Goal: Transaction & Acquisition: Purchase product/service

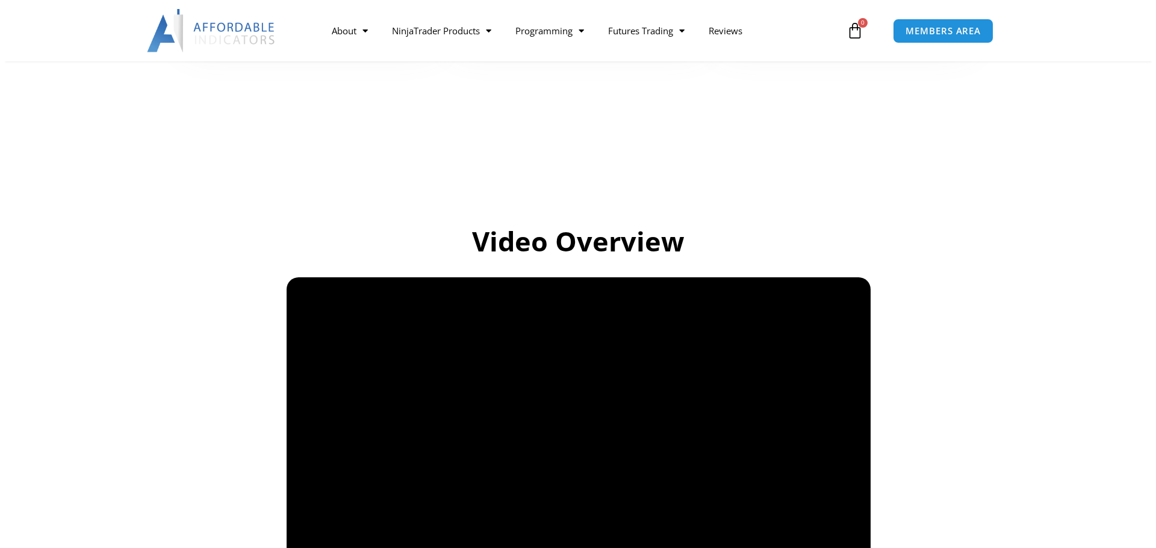
scroll to position [722, 0]
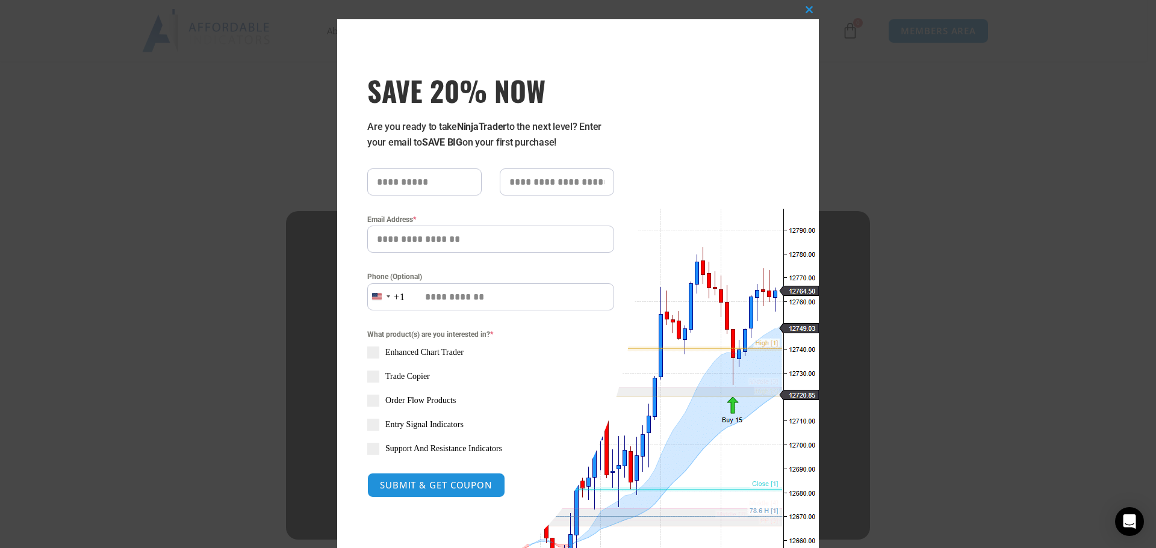
click at [428, 182] on input "text" at bounding box center [424, 182] width 114 height 27
type input "*"
type input "***"
type input "**********"
click at [368, 376] on span at bounding box center [373, 377] width 12 height 12
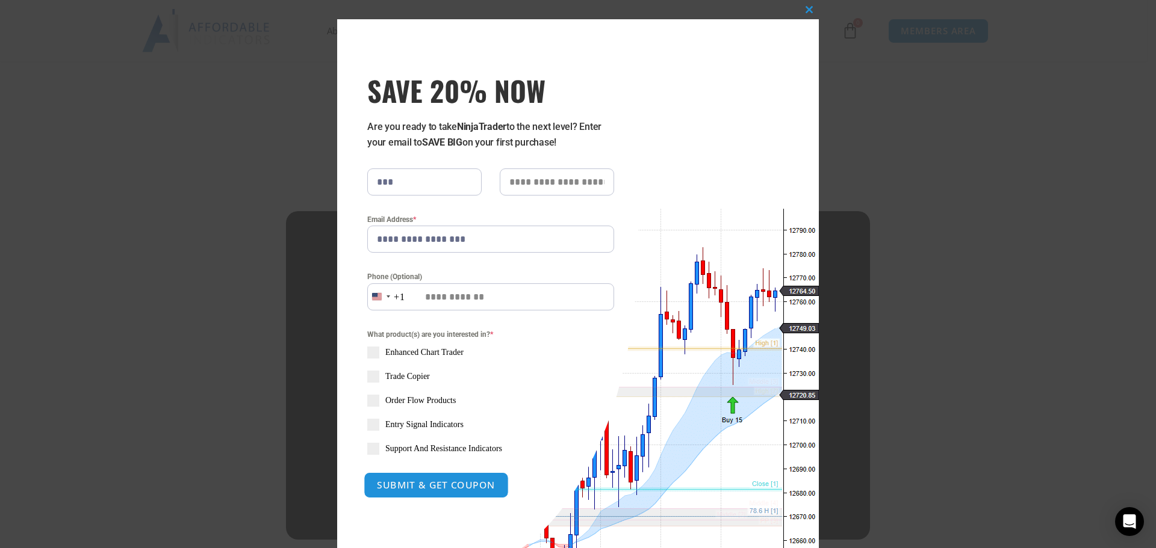
click at [443, 486] on button "SUBMIT & GET COUPON" at bounding box center [436, 485] width 145 height 26
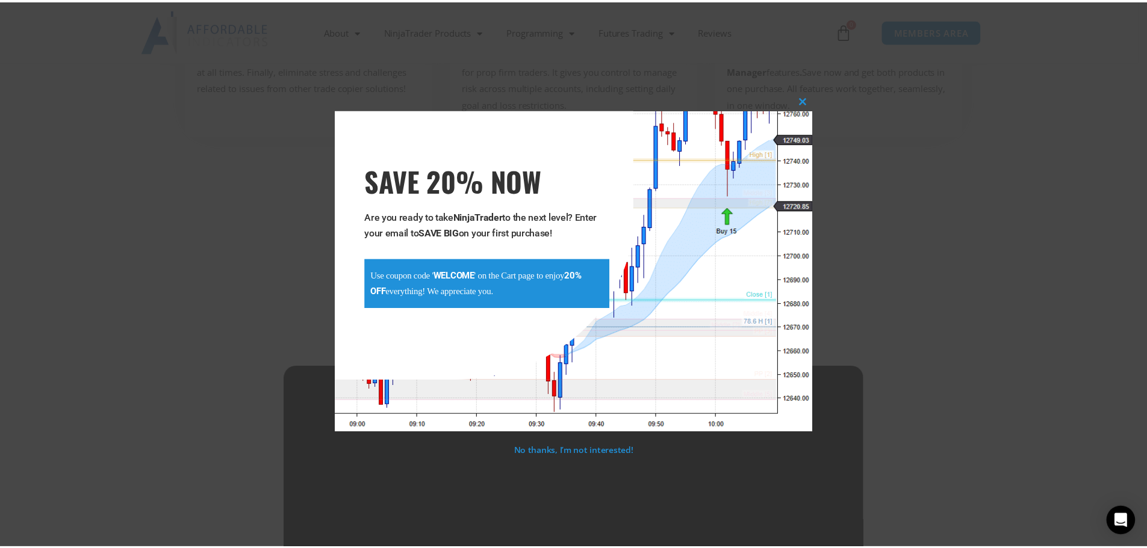
scroll to position [556, 0]
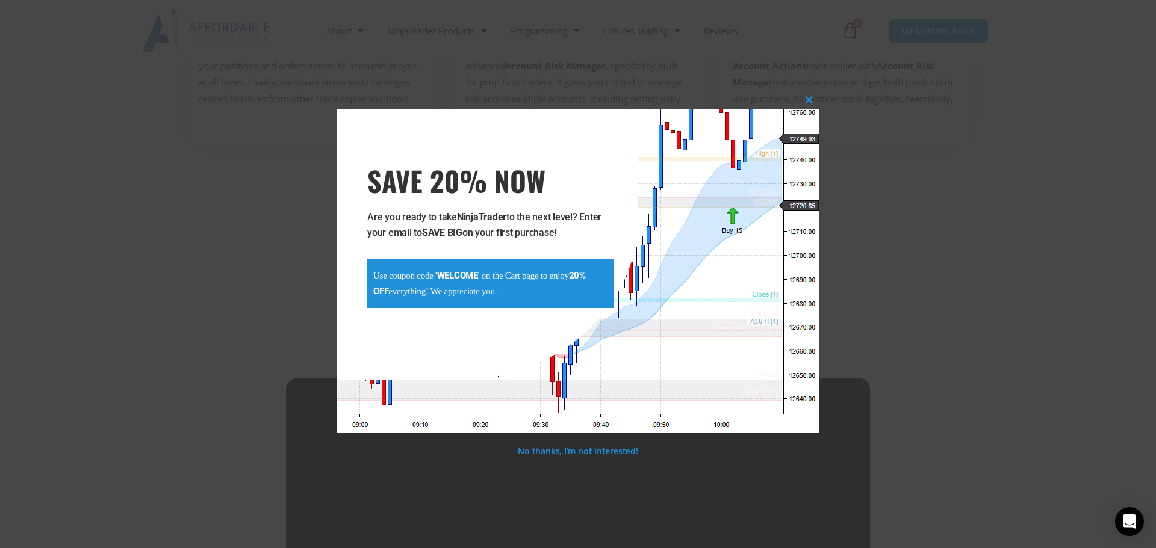
click at [261, 302] on div "**********" at bounding box center [578, 274] width 1156 height 548
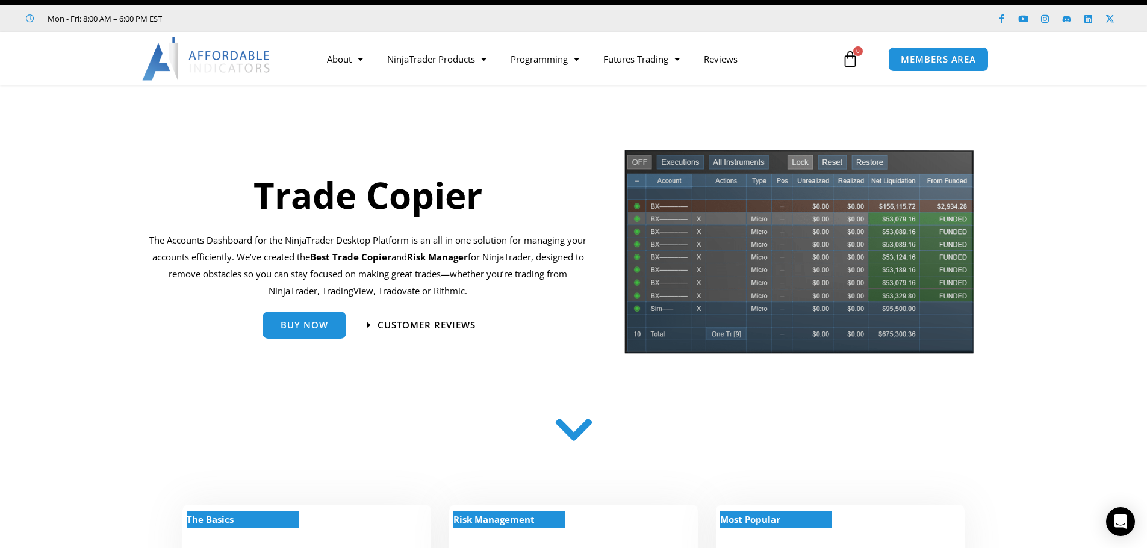
scroll to position [0, 0]
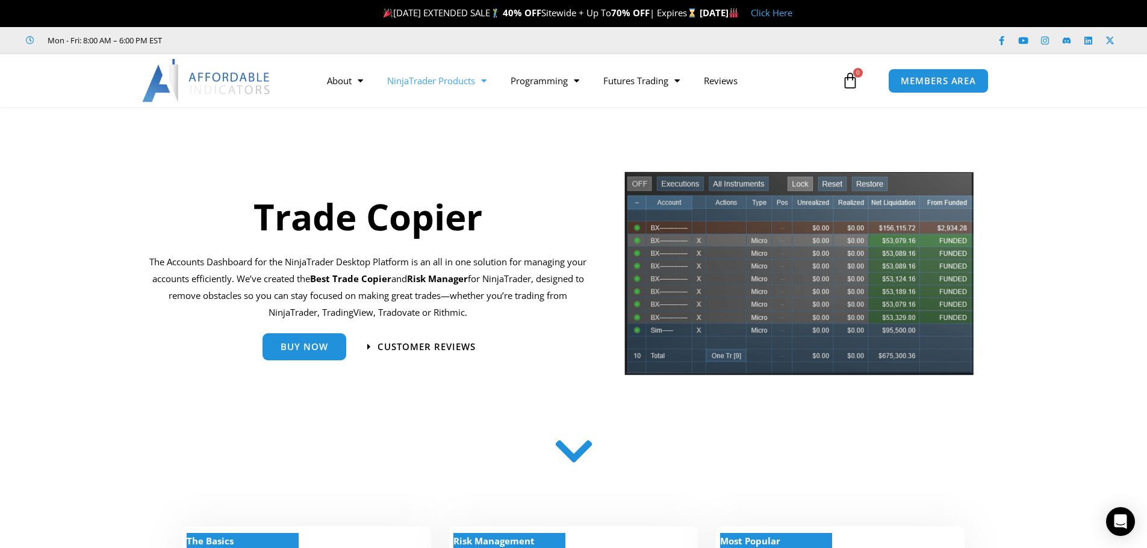
click at [463, 79] on link "NinjaTrader Products" at bounding box center [436, 81] width 123 height 28
click at [482, 78] on span "Menu" at bounding box center [480, 80] width 11 height 21
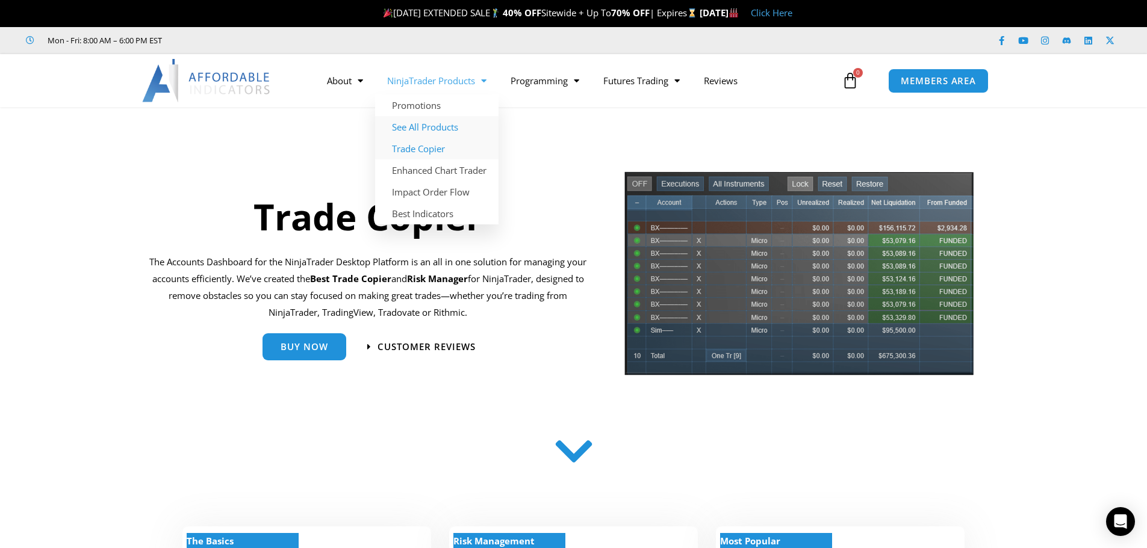
click at [438, 129] on link "See All Products" at bounding box center [436, 127] width 123 height 22
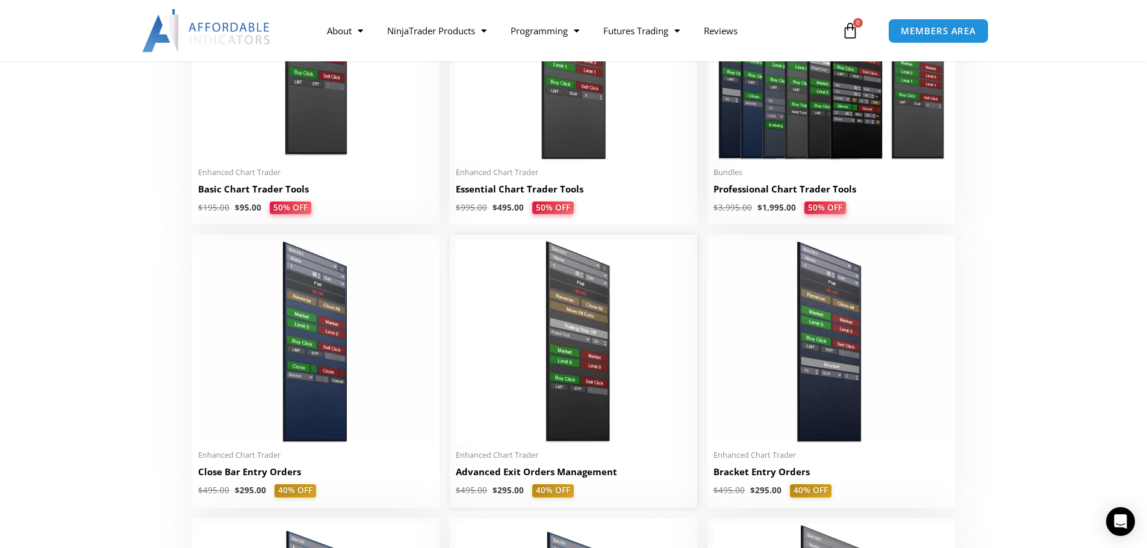
scroll to position [662, 0]
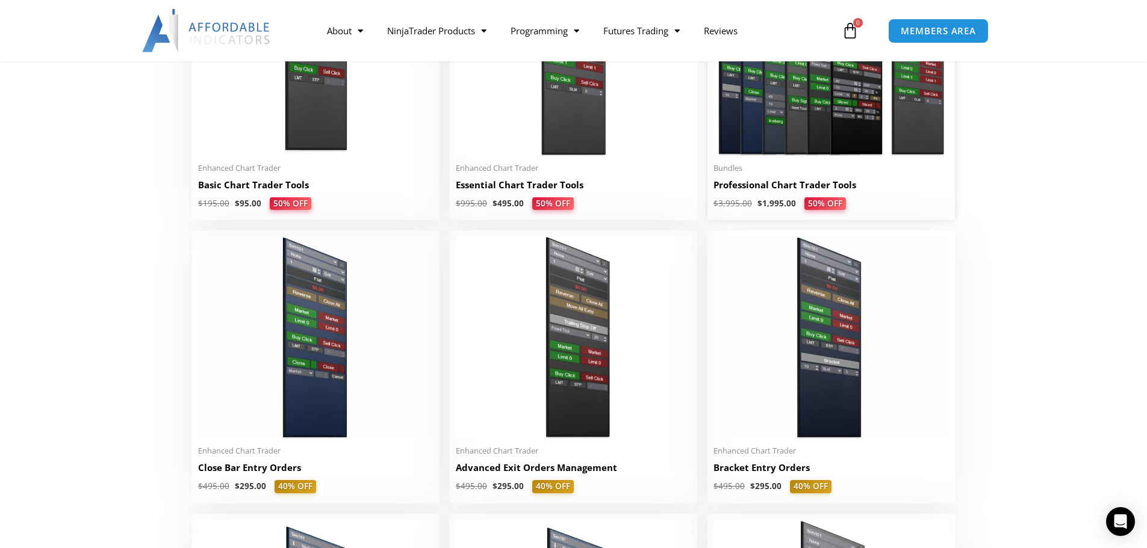
click at [862, 149] on img at bounding box center [830, 55] width 235 height 202
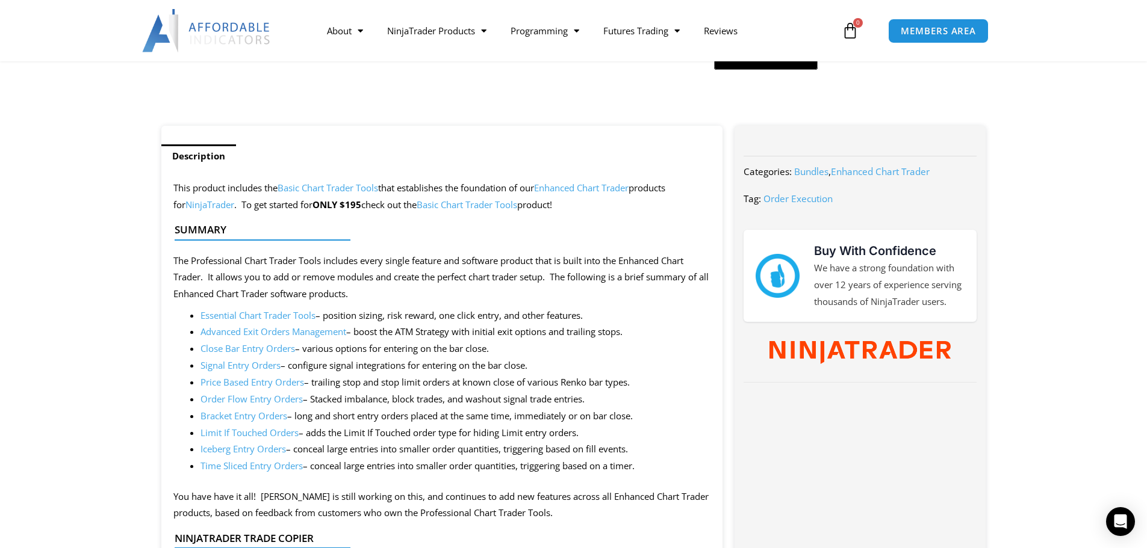
scroll to position [421, 0]
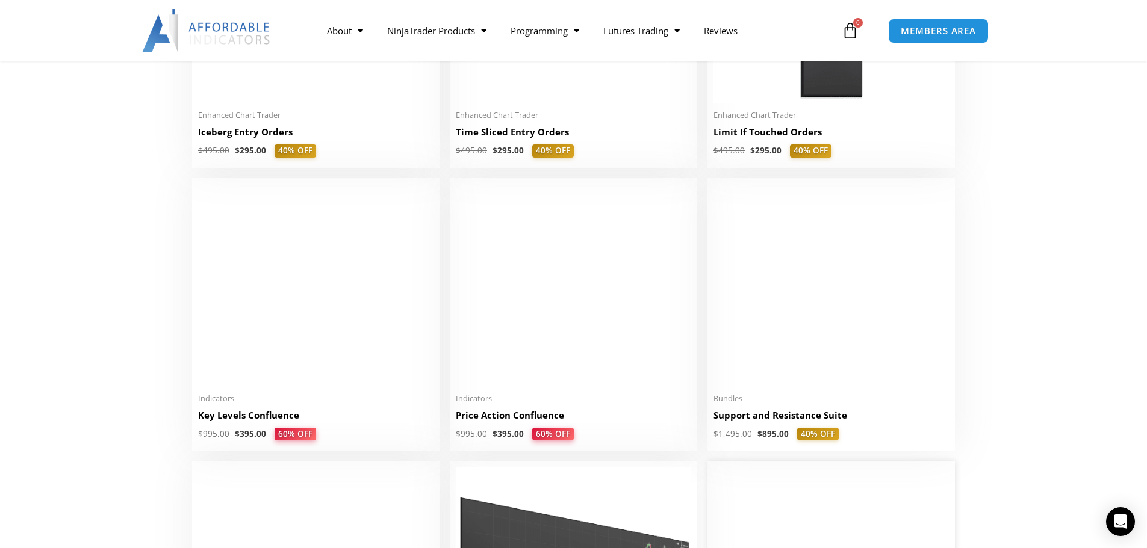
scroll to position [1806, 0]
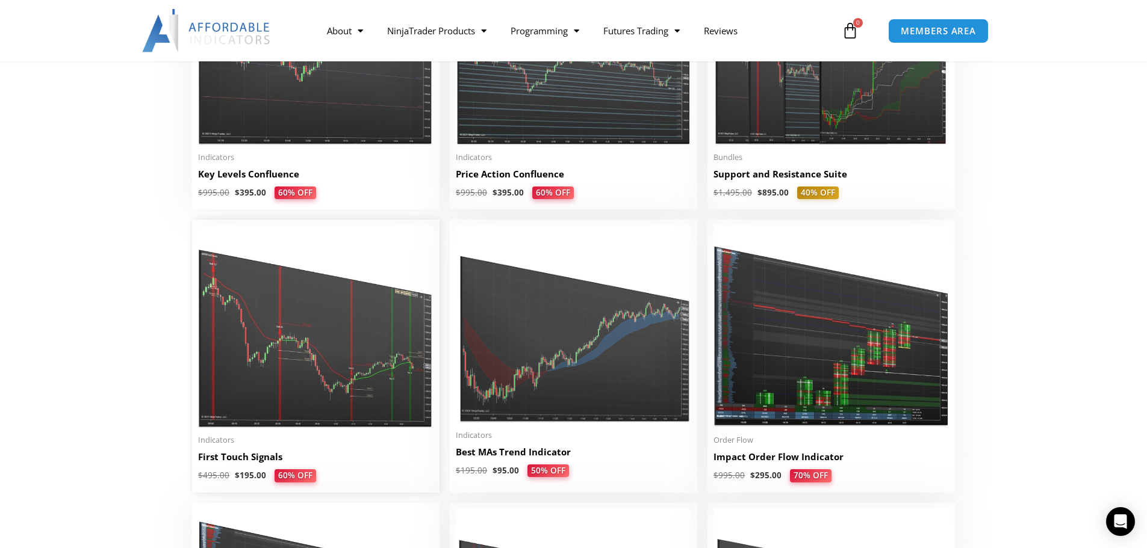
click at [306, 338] on img at bounding box center [315, 327] width 235 height 202
click at [338, 332] on img at bounding box center [315, 327] width 235 height 202
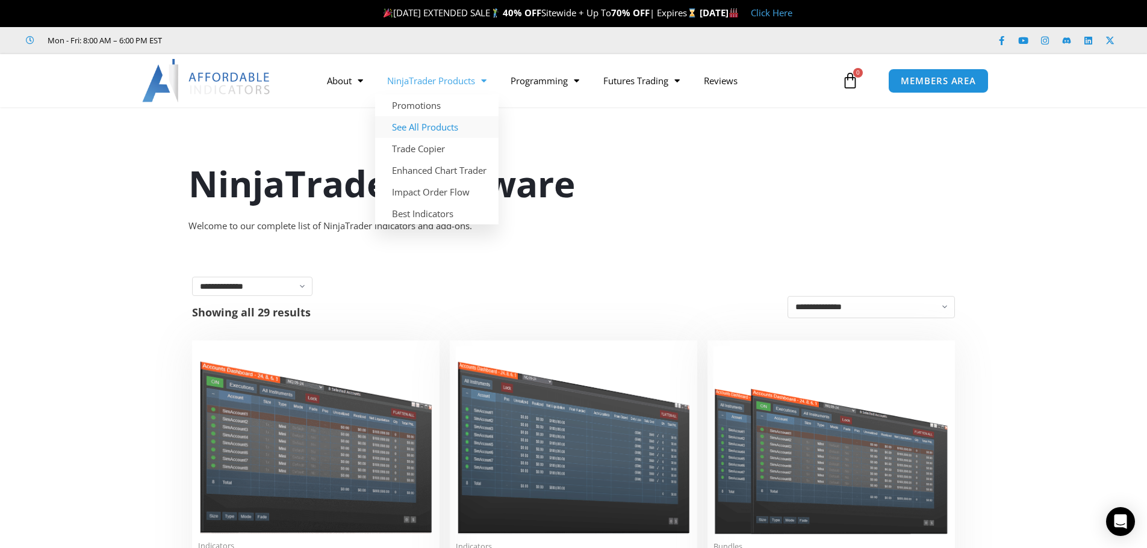
click at [456, 84] on link "NinjaTrader Products" at bounding box center [436, 81] width 123 height 28
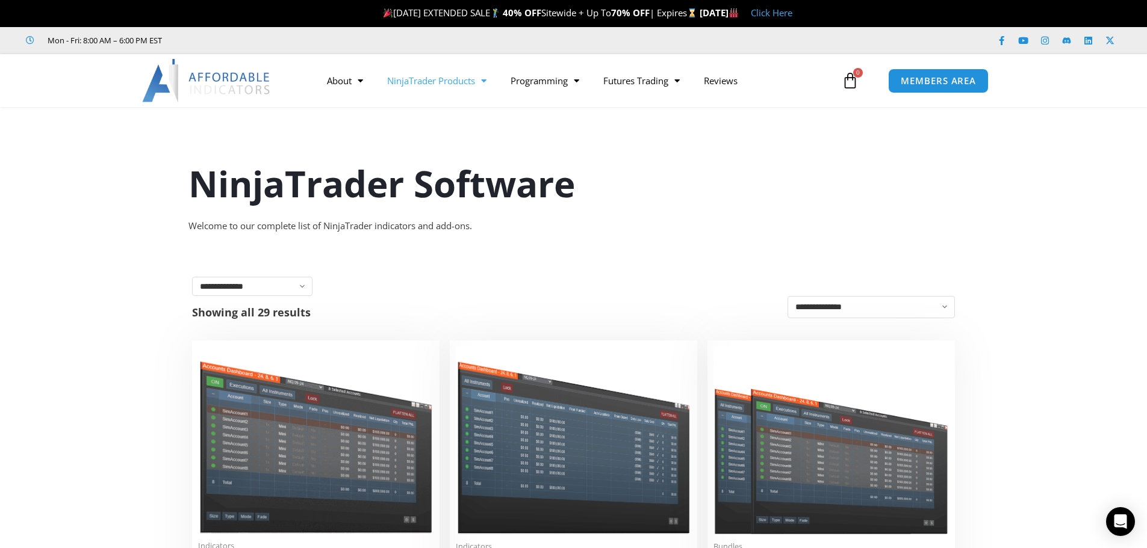
click at [457, 84] on link "NinjaTrader Products" at bounding box center [436, 81] width 123 height 28
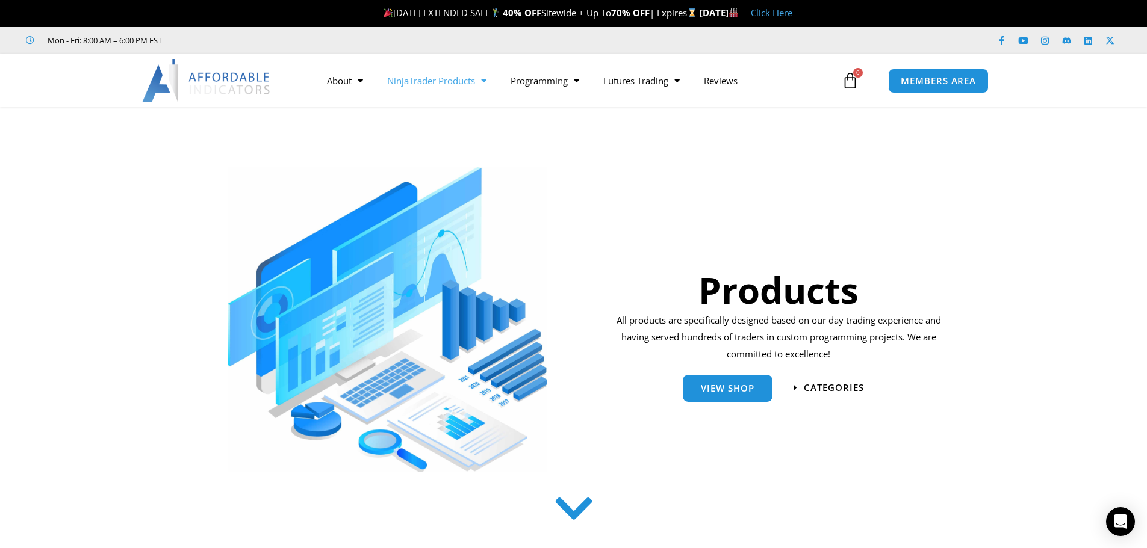
click at [467, 80] on link "NinjaTrader Products" at bounding box center [436, 81] width 123 height 28
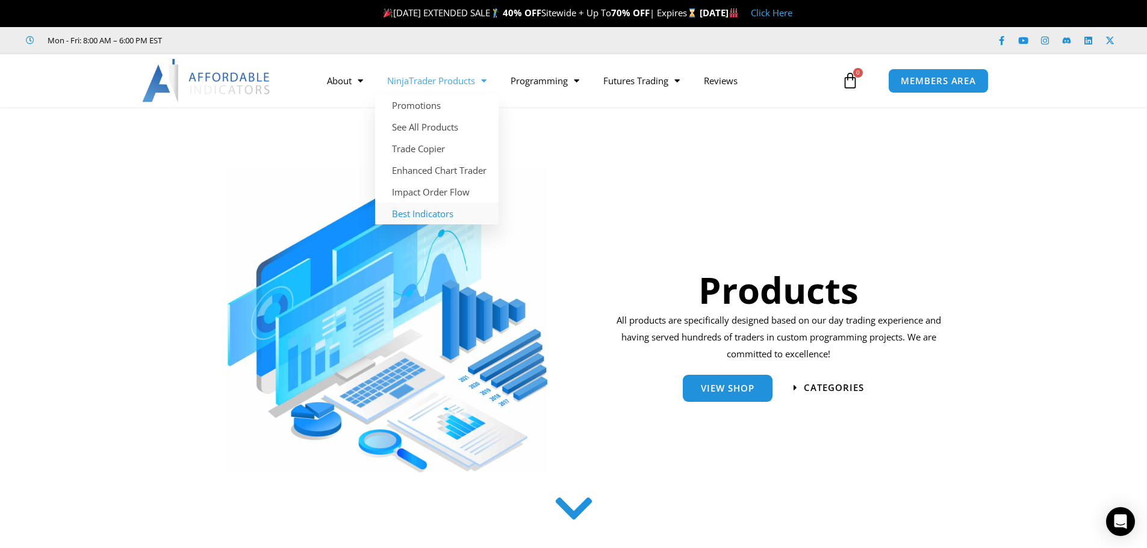
click at [447, 213] on link "Best Indicators" at bounding box center [436, 214] width 123 height 22
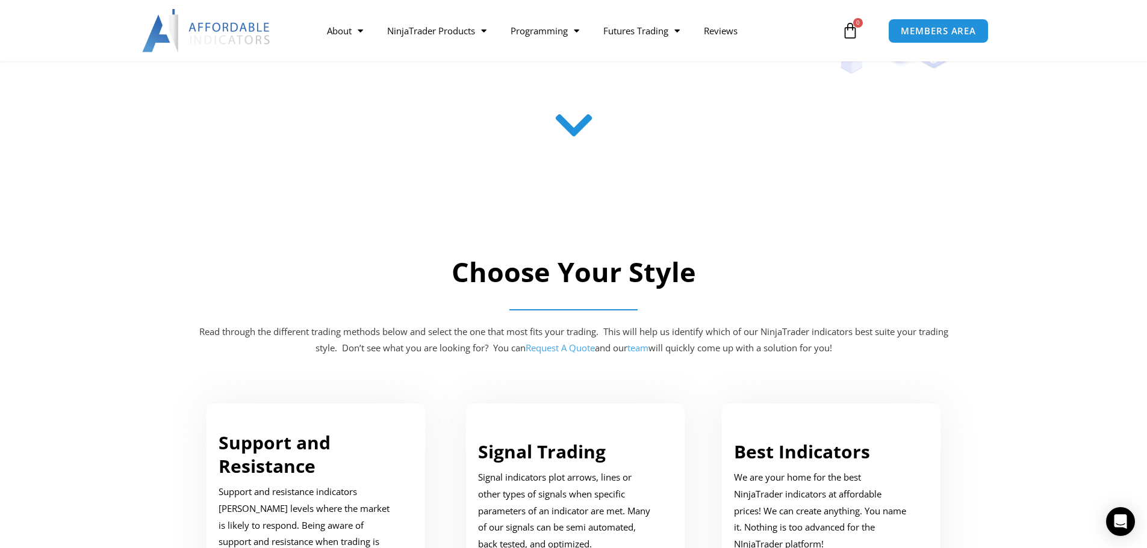
scroll to position [602, 0]
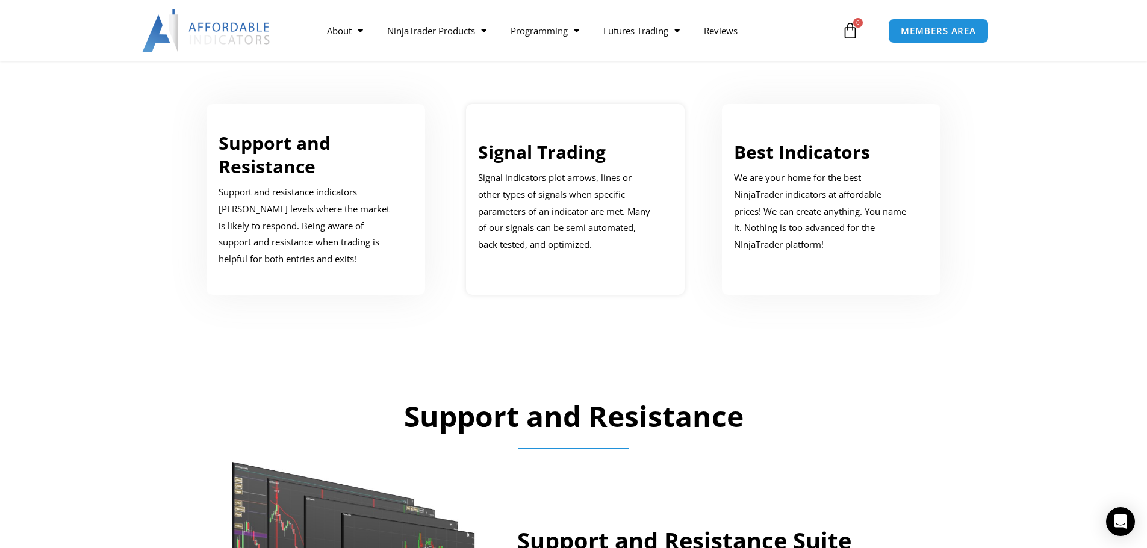
click at [555, 194] on p "Signal indicators plot arrows, lines or other types of signals when specific pa…" at bounding box center [566, 212] width 177 height 84
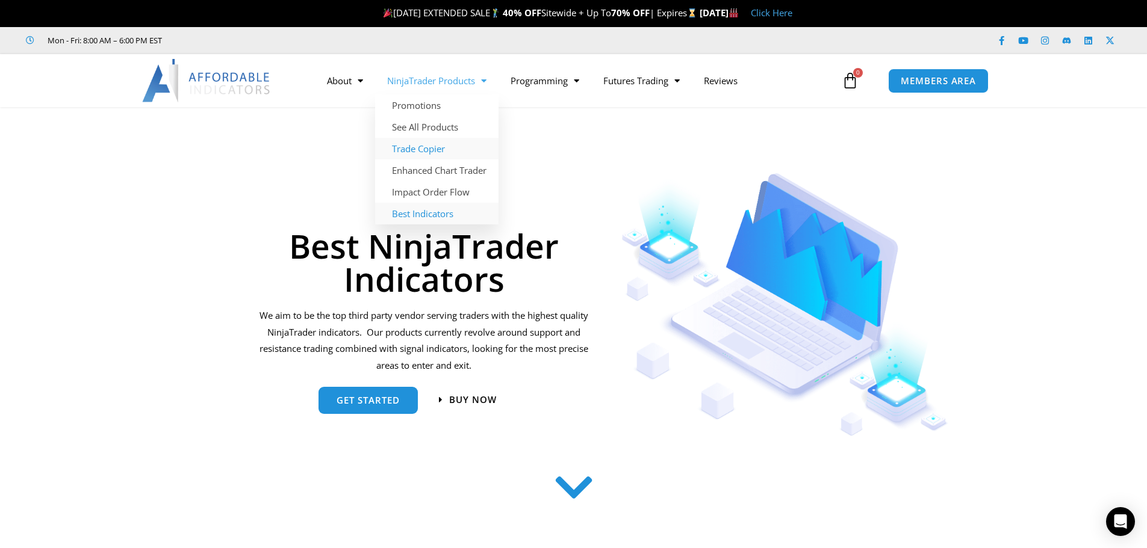
click at [424, 152] on link "Trade Copier" at bounding box center [436, 149] width 123 height 22
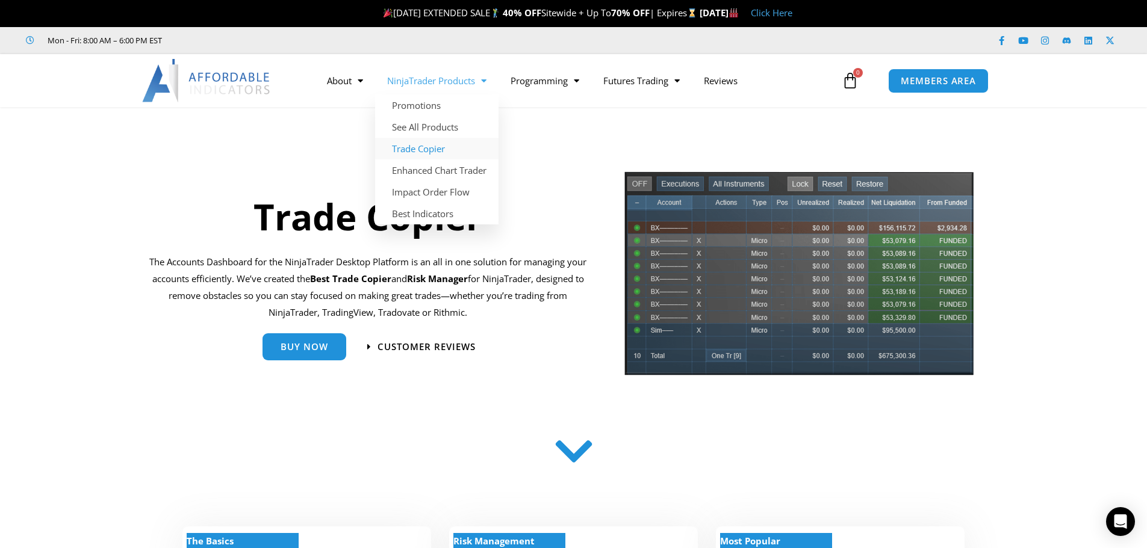
click at [435, 81] on link "NinjaTrader Products" at bounding box center [436, 81] width 123 height 28
click at [420, 153] on link "Trade Copier" at bounding box center [436, 149] width 123 height 22
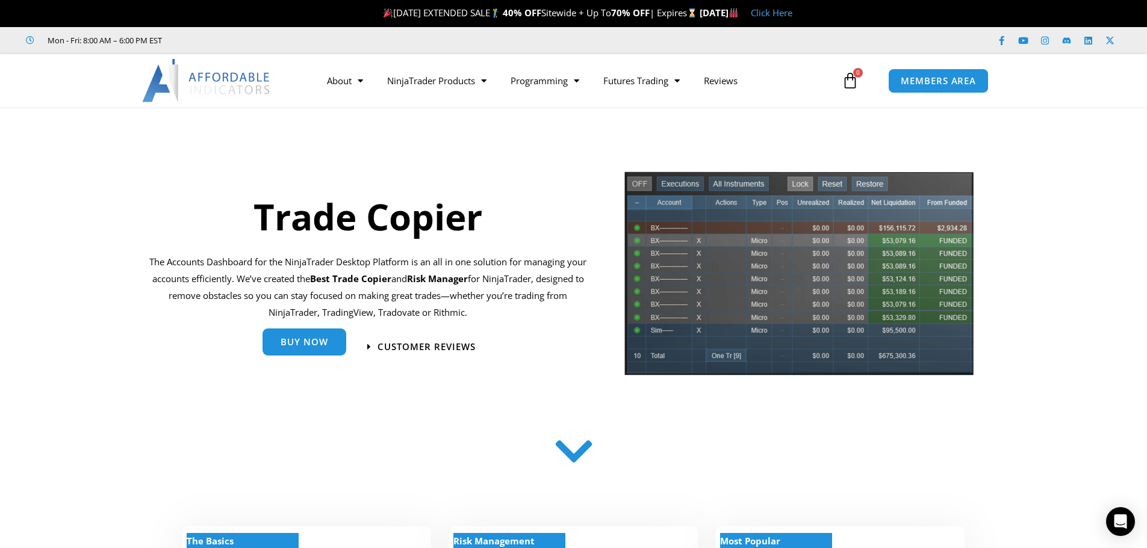
click at [306, 340] on span "Buy Now" at bounding box center [304, 342] width 48 height 9
